Goal: Navigation & Orientation: Understand site structure

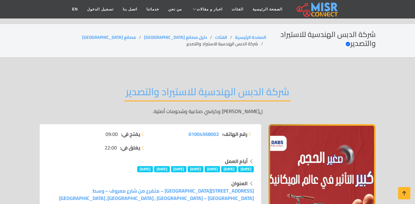
scroll to position [111, 0]
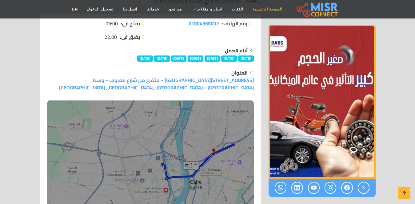
click at [269, 9] on link "الصفحة الرئيسية" at bounding box center [267, 9] width 39 height 12
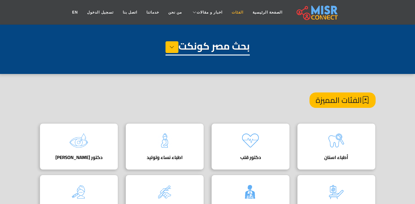
click at [242, 12] on link "الفئات" at bounding box center [237, 12] width 21 height 12
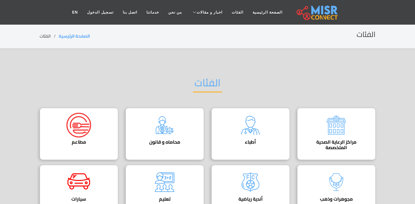
click at [315, 14] on img at bounding box center [317, 12] width 41 height 15
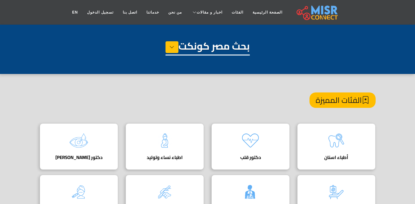
scroll to position [0, 4]
click at [242, 13] on link "الفئات" at bounding box center [237, 12] width 21 height 12
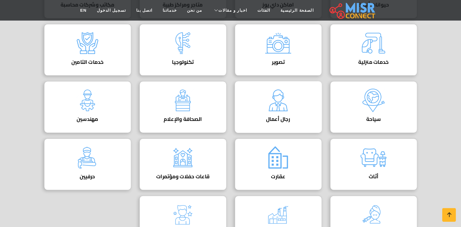
scroll to position [62, 0]
